Goal: Transaction & Acquisition: Book appointment/travel/reservation

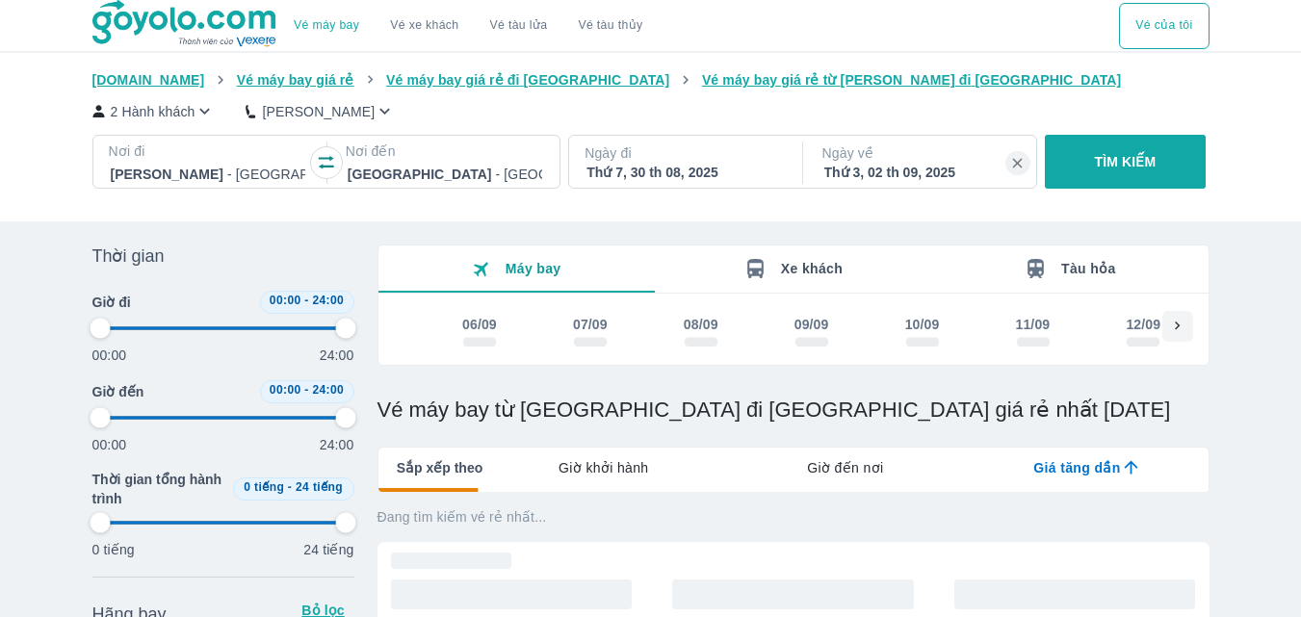
click at [267, 74] on span "Vé máy bay giá rẻ" at bounding box center [295, 79] width 117 height 15
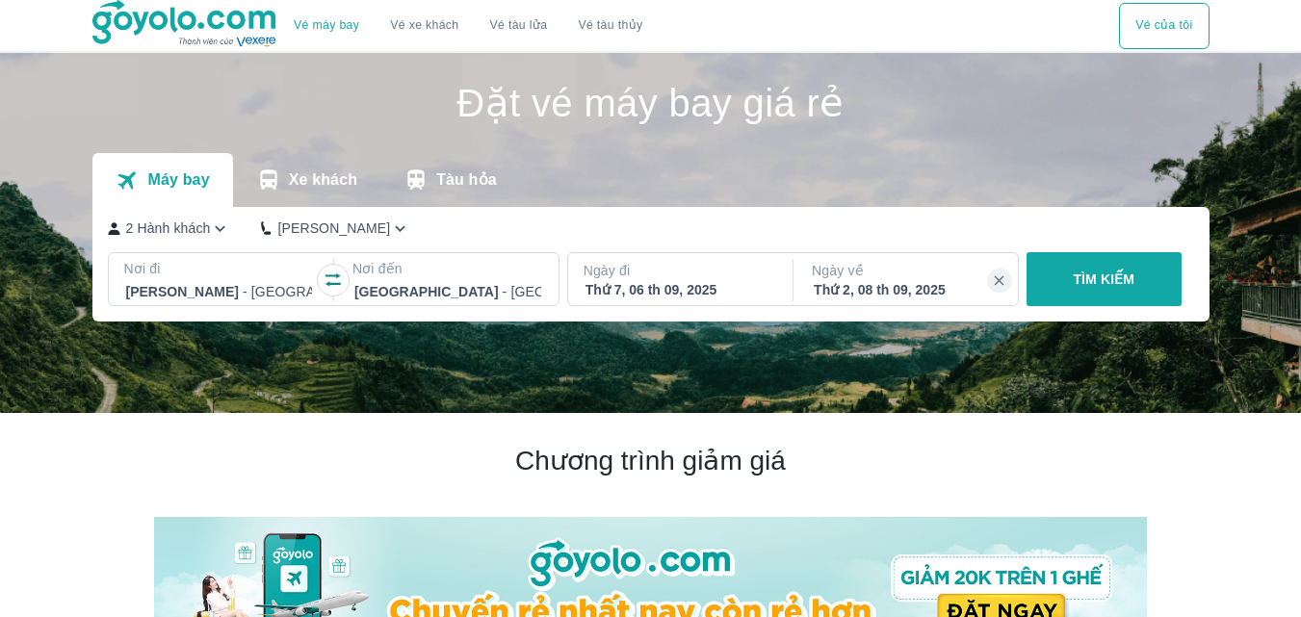
click at [407, 295] on div at bounding box center [447, 291] width 187 height 23
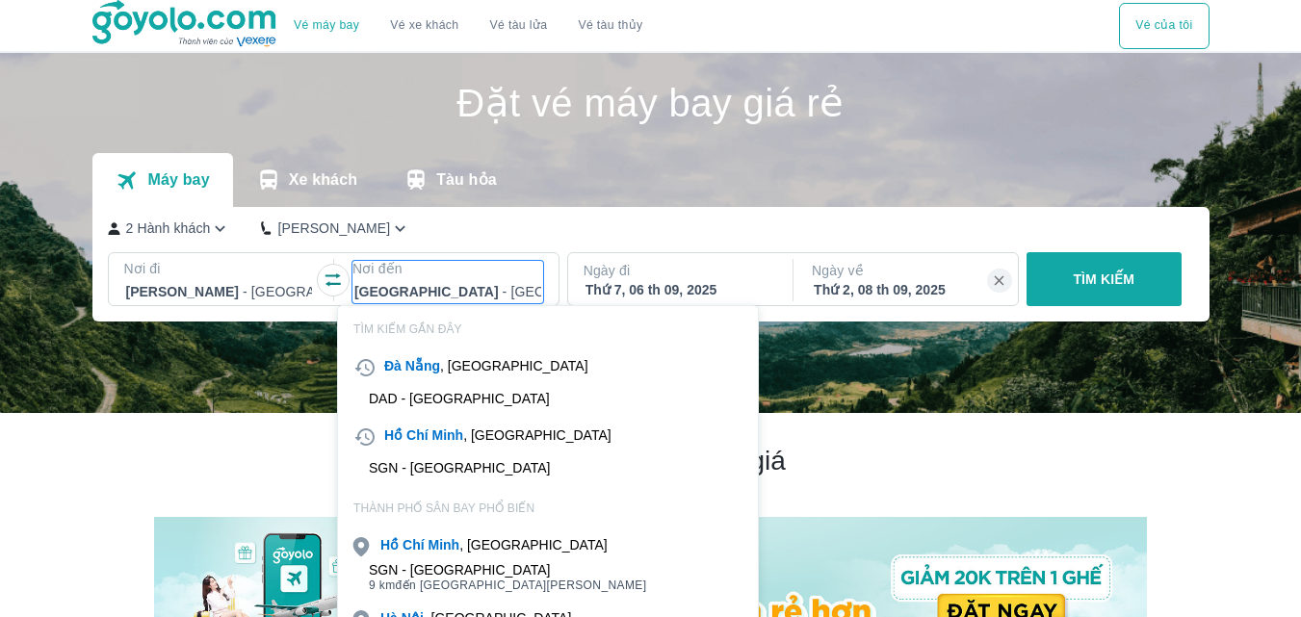
scroll to position [111, 0]
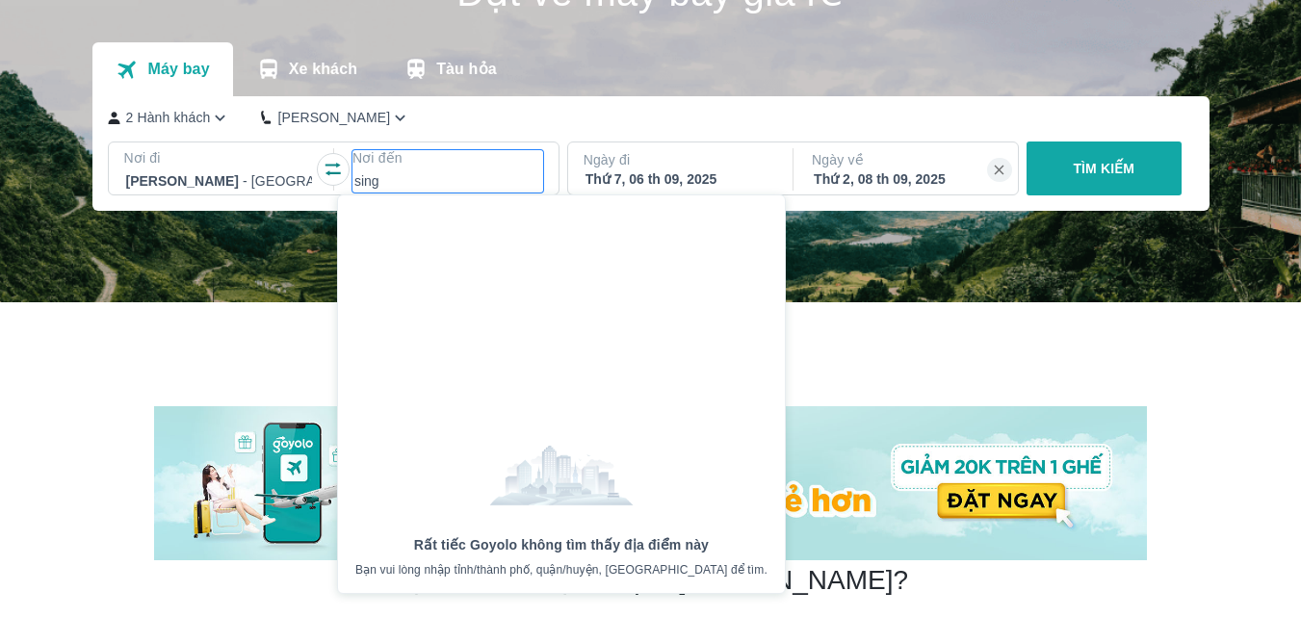
type input "sing"
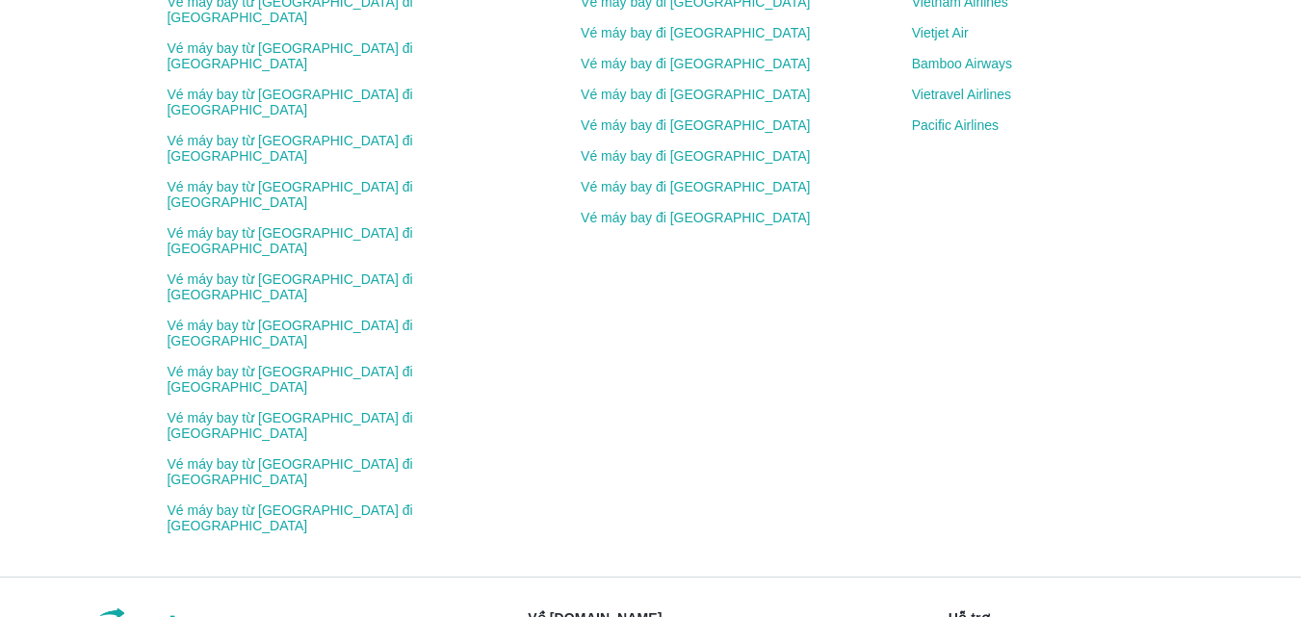
scroll to position [2326, 0]
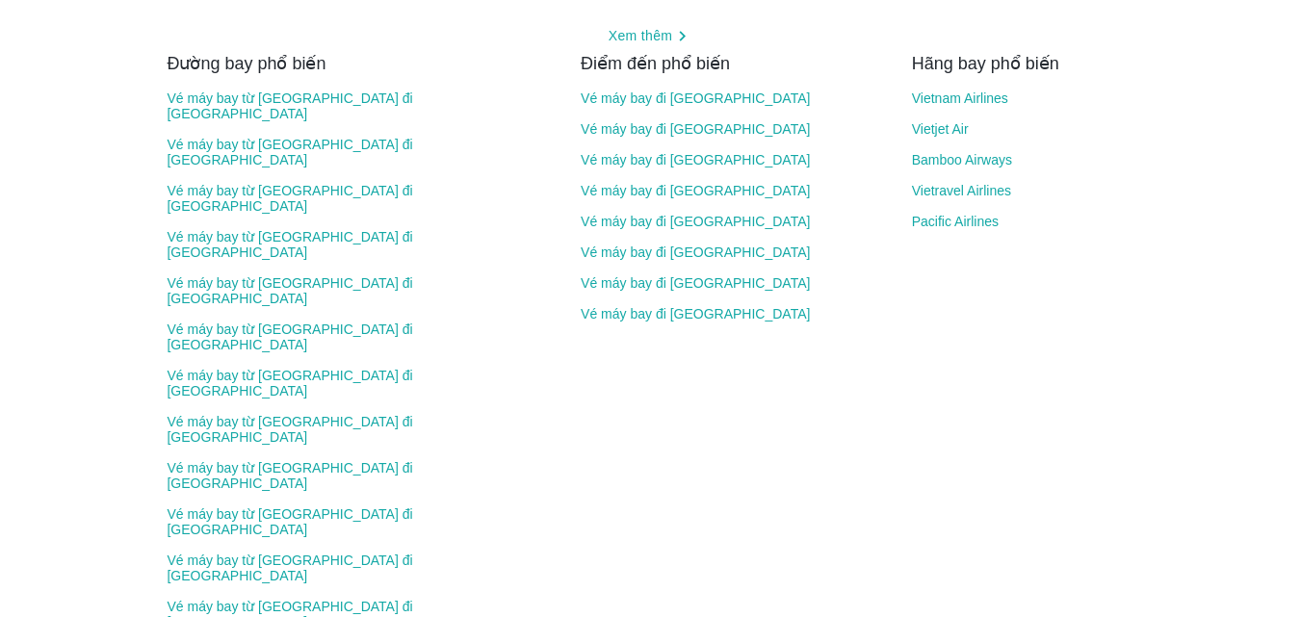
click at [928, 183] on link "Vietravel Airlines" at bounding box center [1023, 190] width 222 height 15
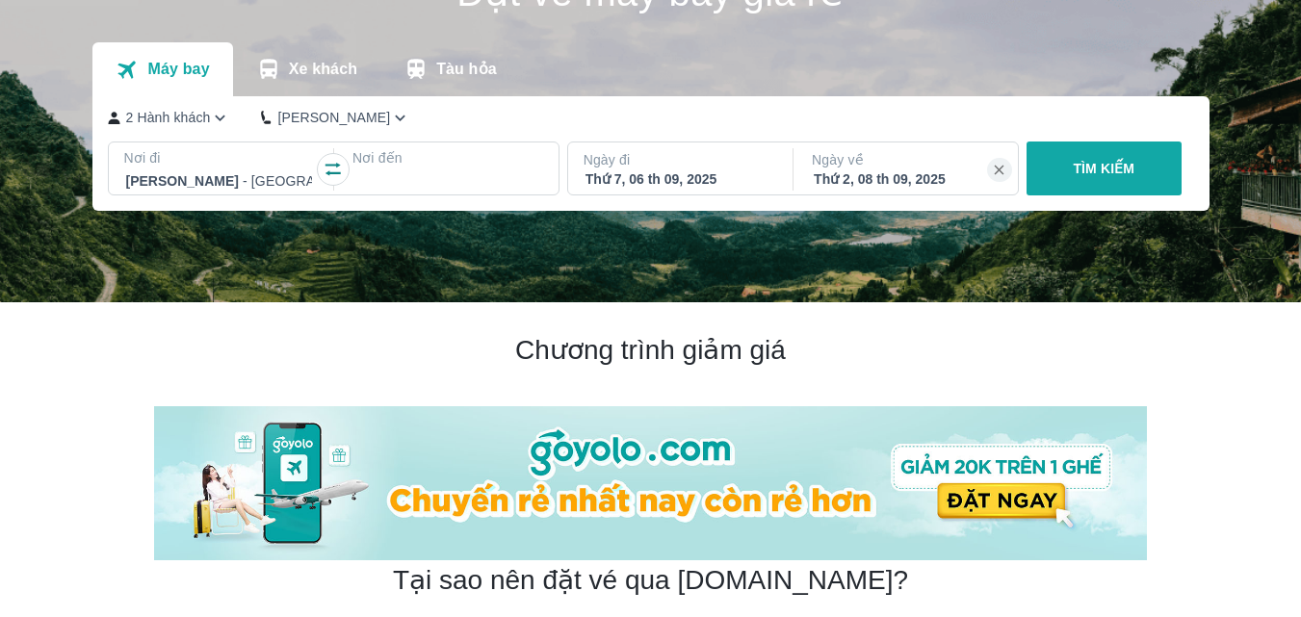
scroll to position [0, 0]
